Goal: Go to known website: Access a specific website the user already knows

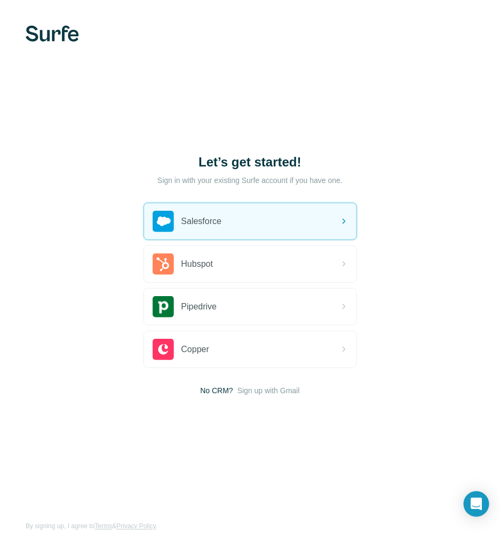
click at [375, 115] on div "Let’s get started! Sign in with your existing Surfe account if you have one. Sa…" at bounding box center [250, 274] width 500 height 549
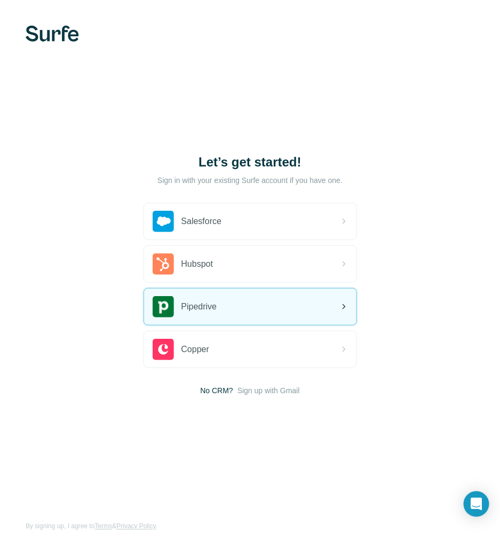
click at [282, 292] on div "Pipedrive" at bounding box center [250, 307] width 212 height 36
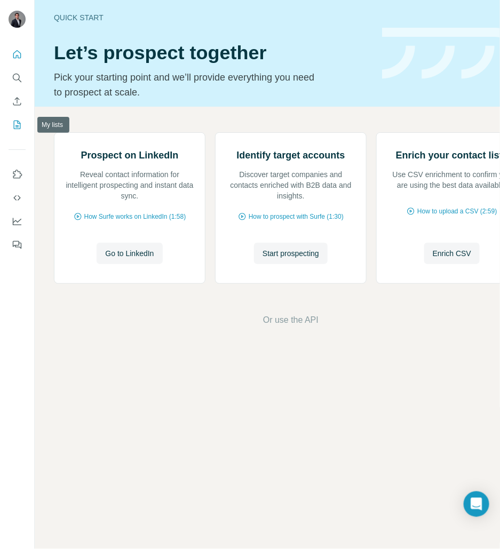
click at [20, 122] on icon "My lists" at bounding box center [17, 125] width 11 height 11
